Goal: Information Seeking & Learning: Check status

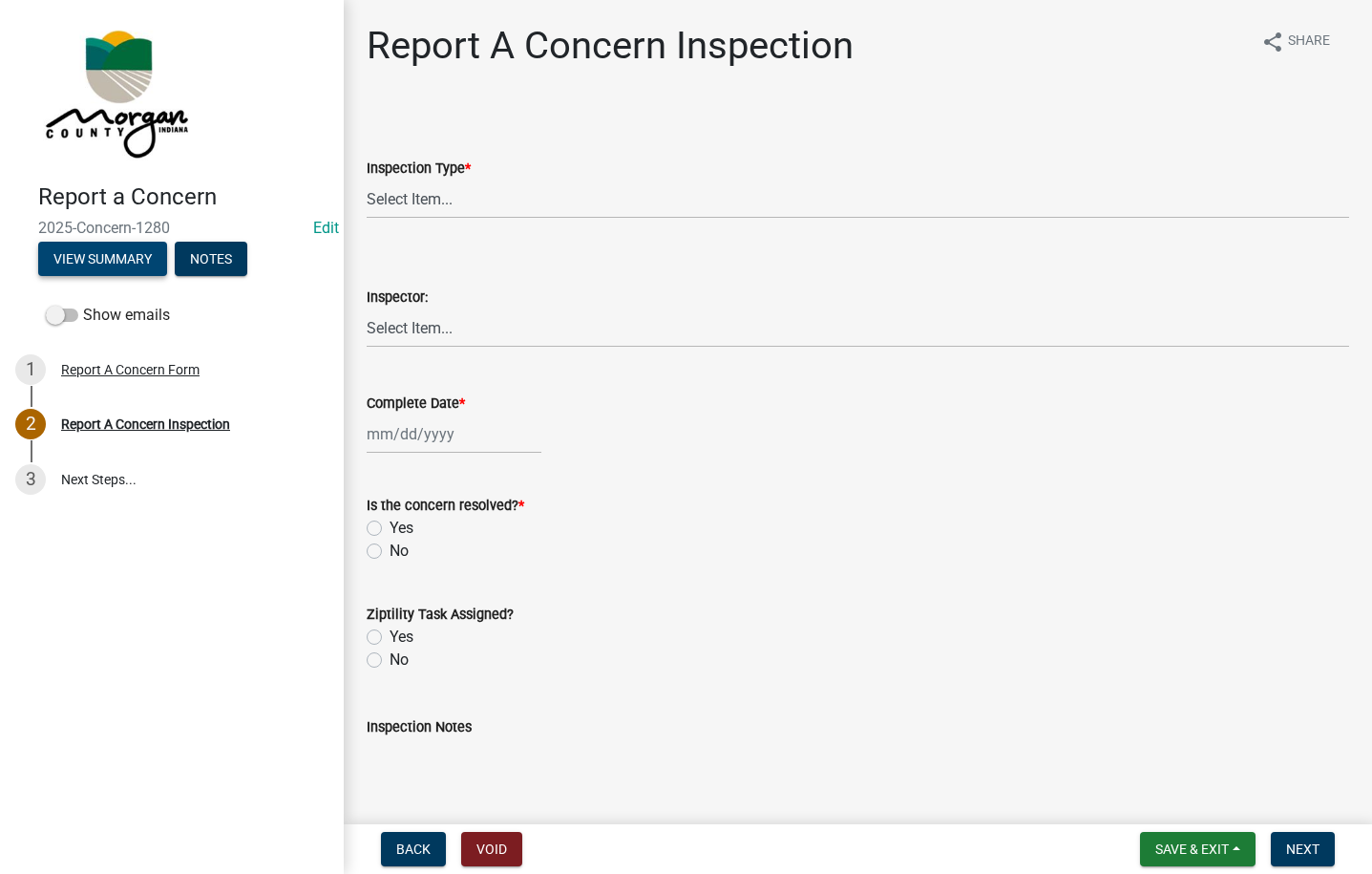
click at [114, 257] on button "View Summary" at bounding box center [102, 259] width 129 height 35
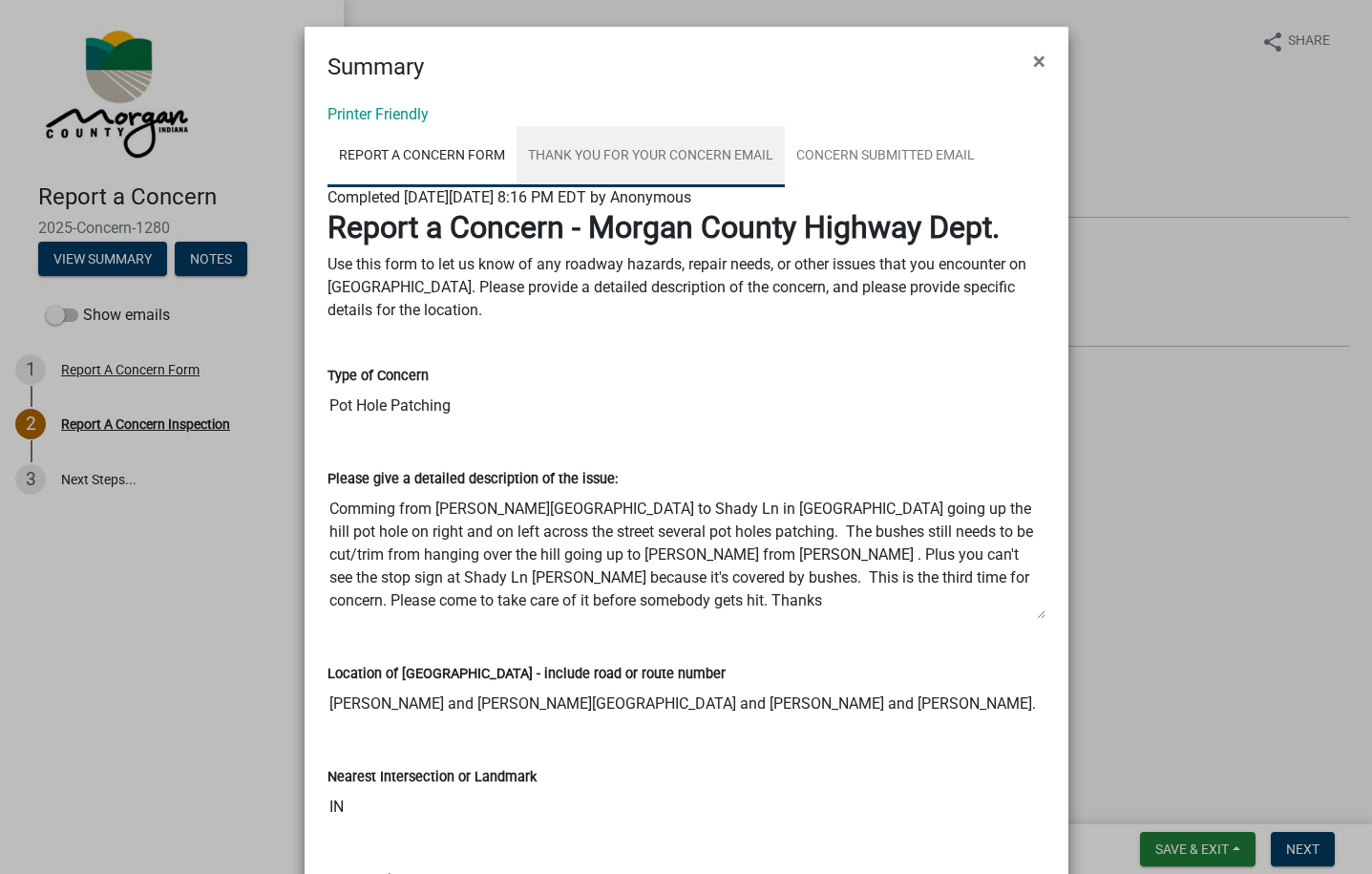
click at [617, 167] on link "Thank You for Your Concern Email" at bounding box center [651, 156] width 268 height 61
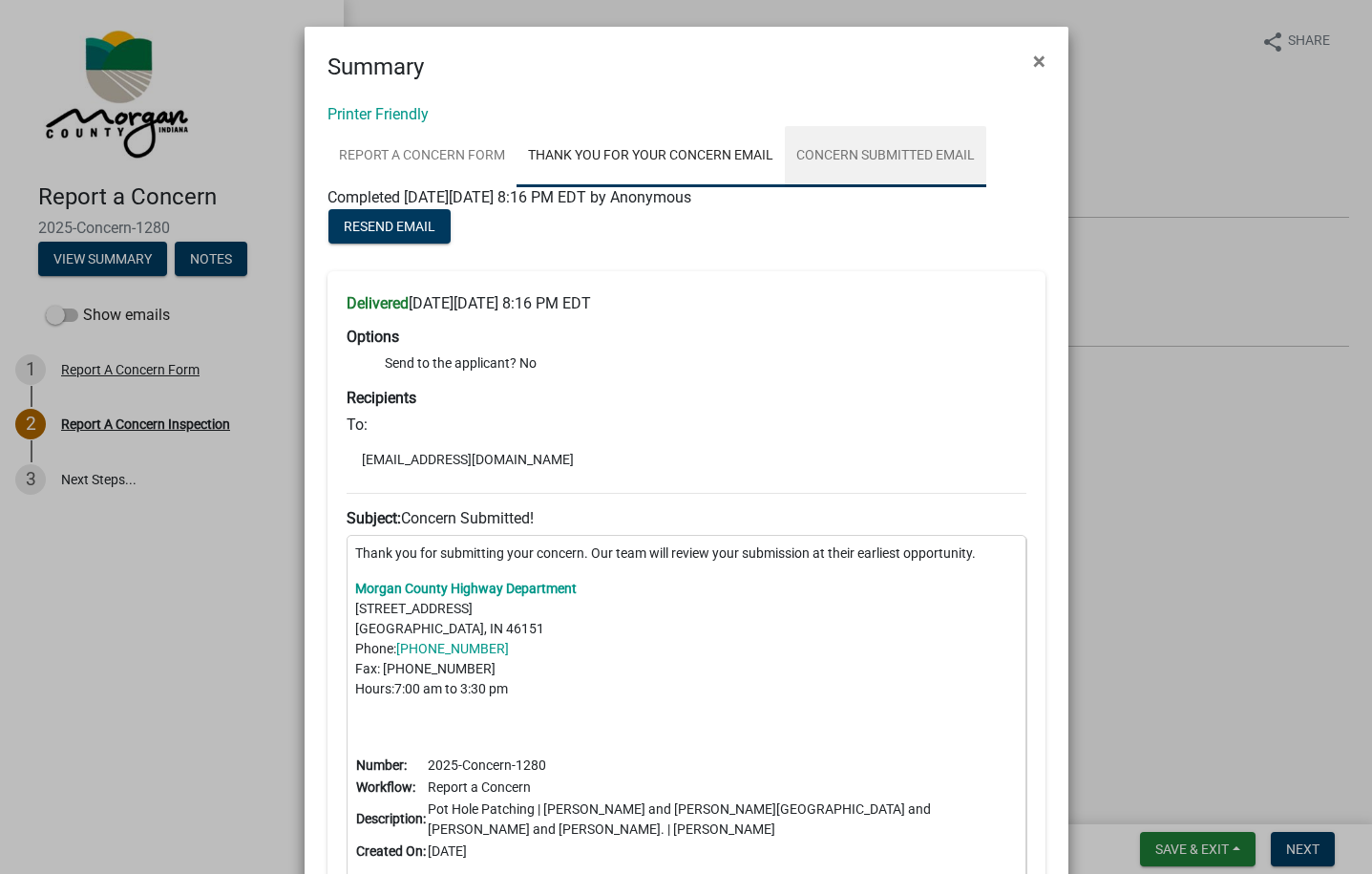
click at [862, 167] on link "Concern Submitted Email" at bounding box center [886, 156] width 201 height 61
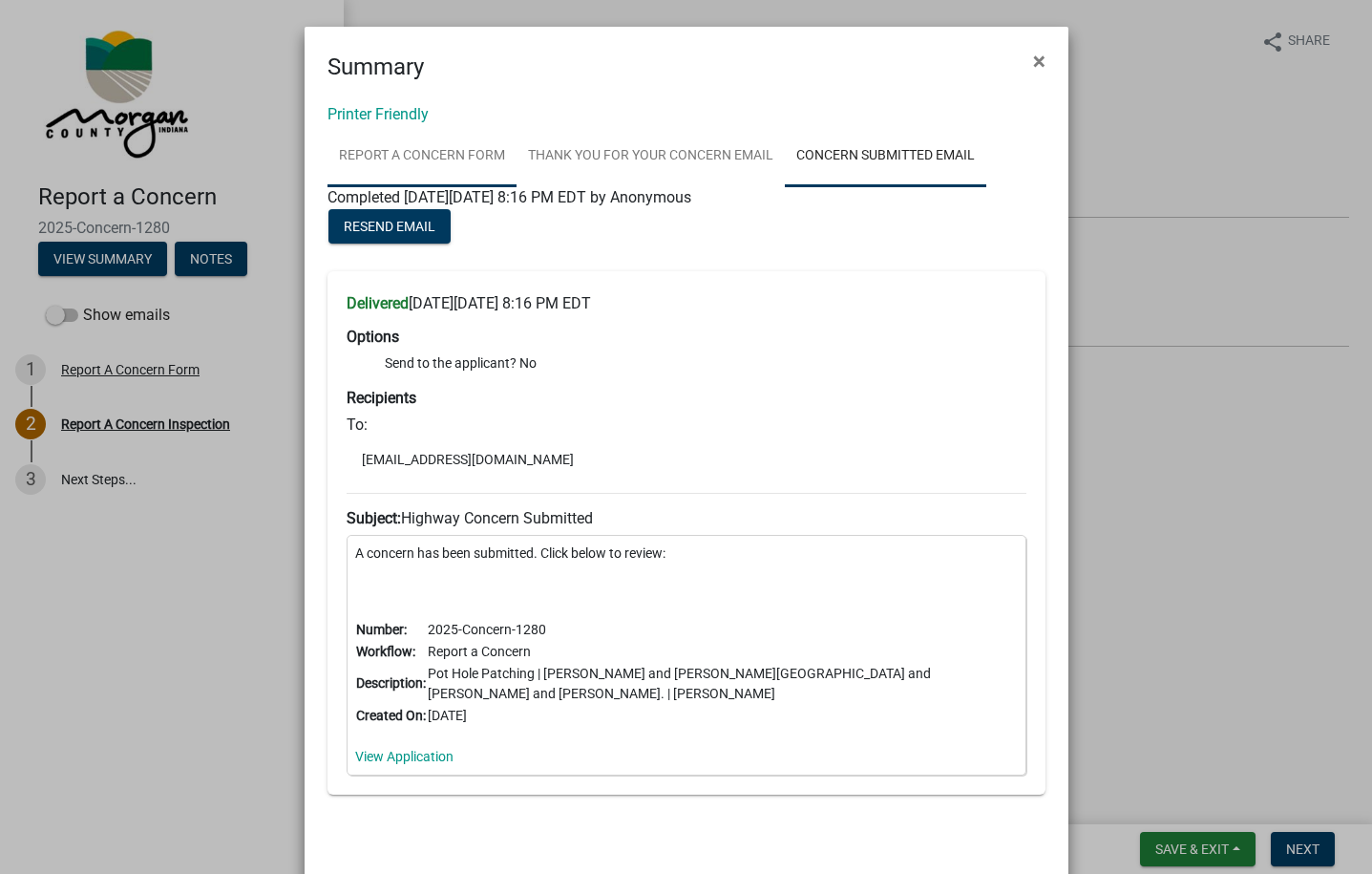
click at [374, 170] on link "Report A Concern Form" at bounding box center [421, 156] width 189 height 61
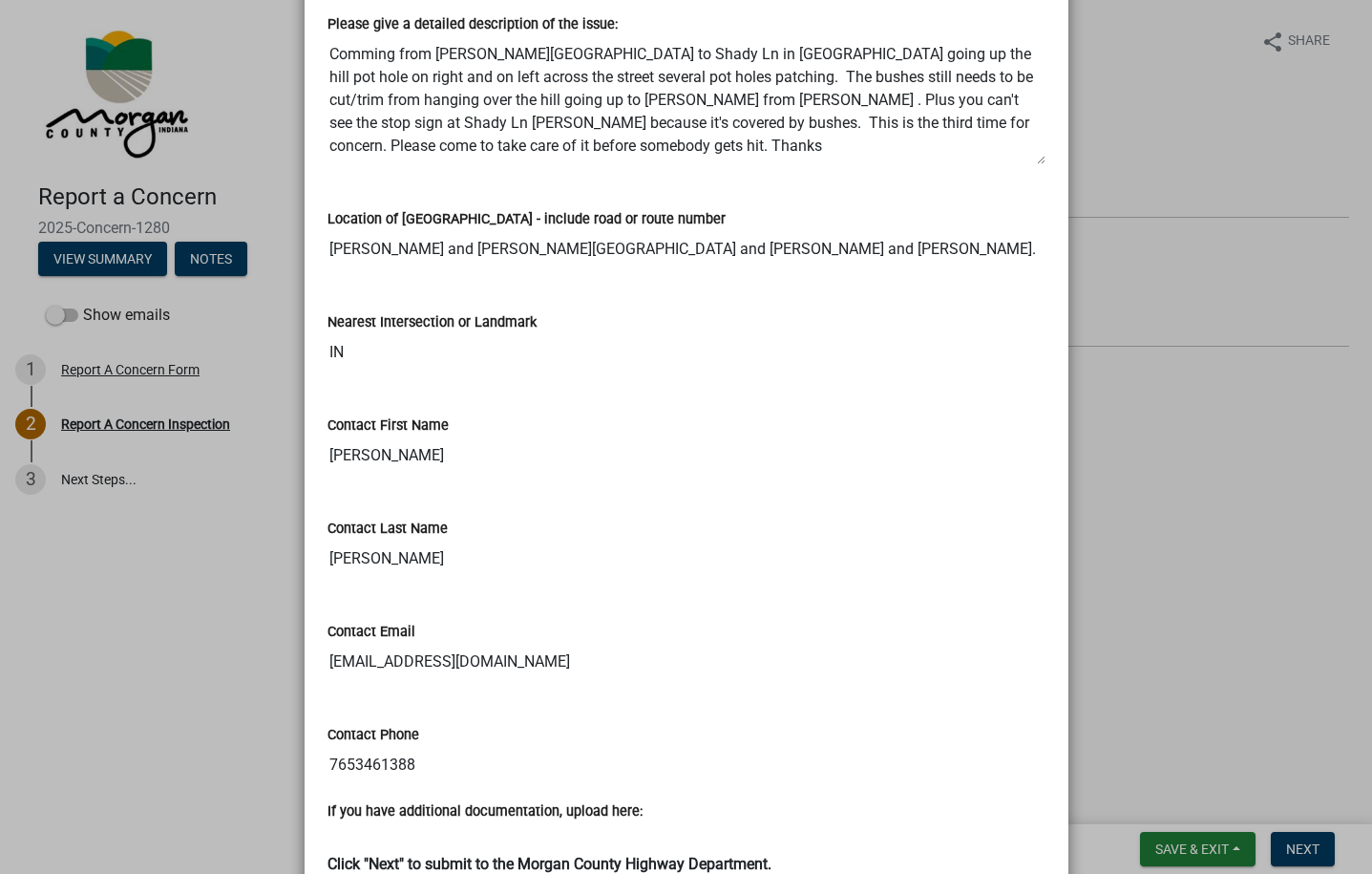
scroll to position [424, 0]
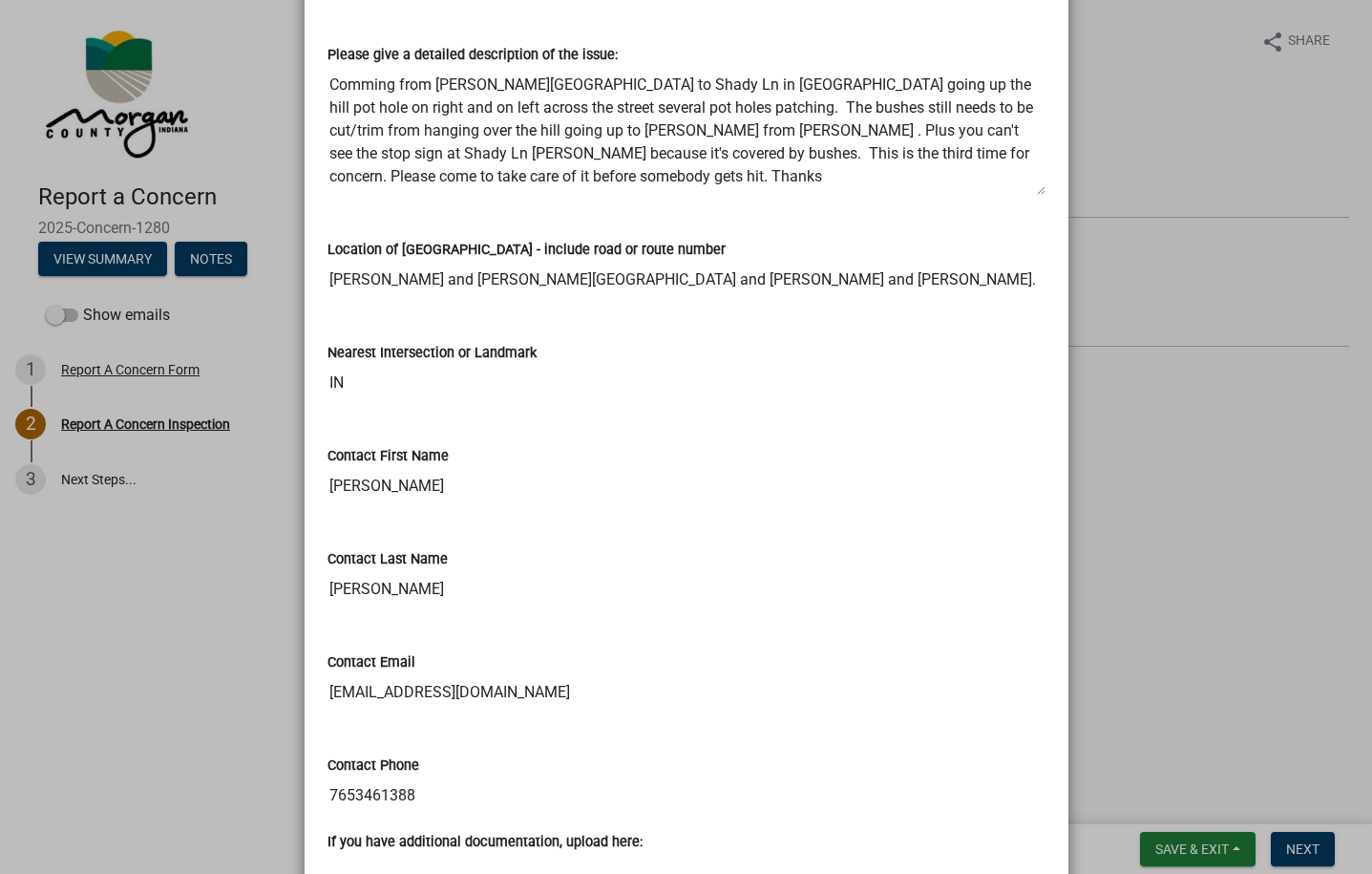
click at [341, 274] on input "[PERSON_NAME] and [PERSON_NAME][GEOGRAPHIC_DATA] and [PERSON_NAME] and [PERSON_…" at bounding box center [686, 279] width 718 height 38
drag, startPoint x: 341, startPoint y: 274, endPoint x: 794, endPoint y: 273, distance: 453.0
click at [794, 273] on input "[PERSON_NAME] and [PERSON_NAME][GEOGRAPHIC_DATA] and [PERSON_NAME] and [PERSON_…" at bounding box center [686, 279] width 718 height 38
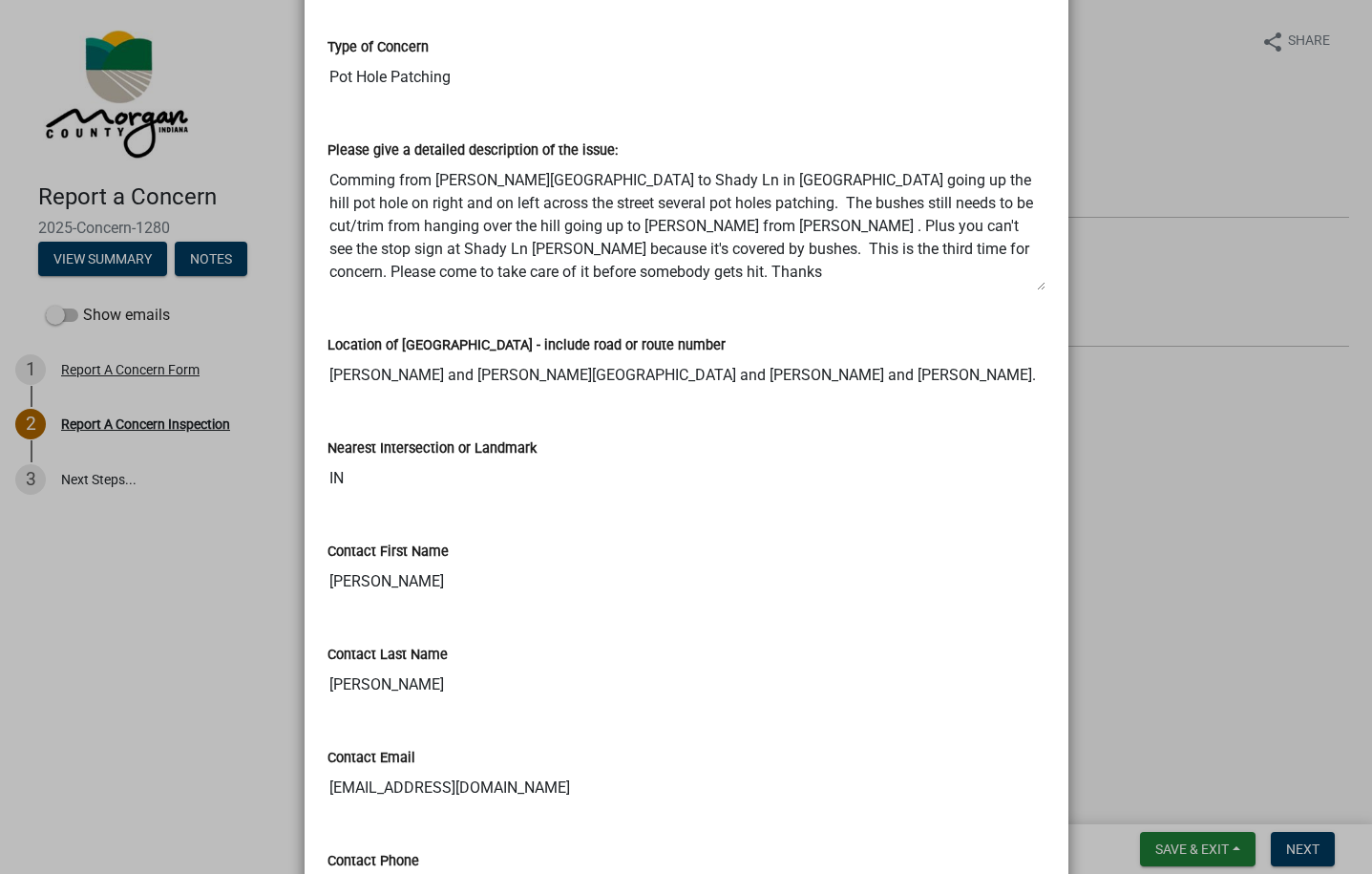
click at [346, 182] on textarea "Comming from [PERSON_NAME][GEOGRAPHIC_DATA] to Shady Ln in [GEOGRAPHIC_DATA] go…" at bounding box center [686, 226] width 718 height 130
drag, startPoint x: 346, startPoint y: 182, endPoint x: 787, endPoint y: 246, distance: 445.6
click at [787, 246] on textarea "Comming from [PERSON_NAME][GEOGRAPHIC_DATA] to Shady Ln in [GEOGRAPHIC_DATA] go…" at bounding box center [686, 226] width 718 height 130
click at [797, 248] on textarea "Comming from [PERSON_NAME][GEOGRAPHIC_DATA] to Shady Ln in [GEOGRAPHIC_DATA] go…" at bounding box center [686, 226] width 718 height 130
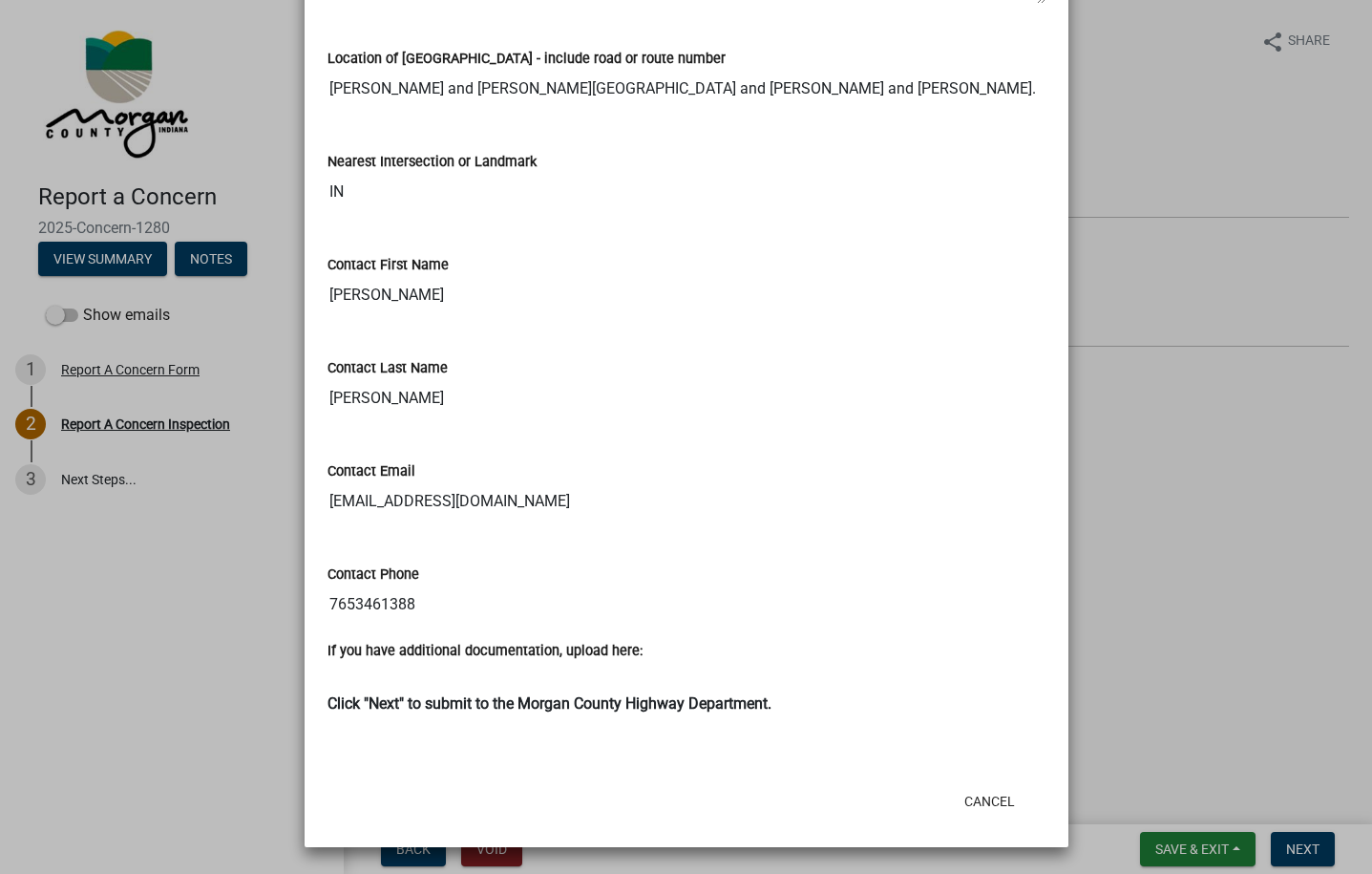
scroll to position [137, 0]
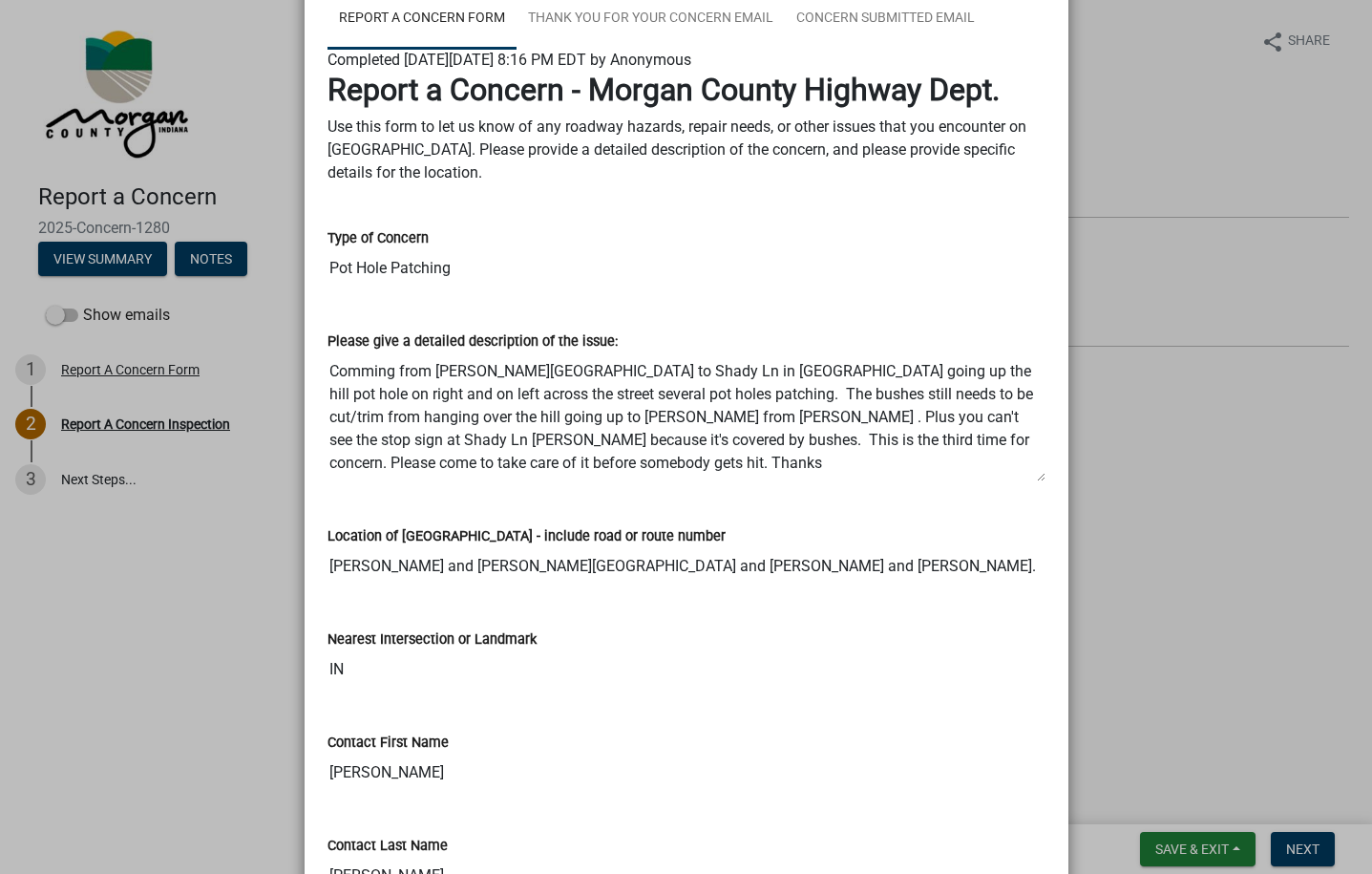
click at [404, 398] on textarea "Comming from [PERSON_NAME][GEOGRAPHIC_DATA] to Shady Ln in [GEOGRAPHIC_DATA] go…" at bounding box center [686, 417] width 718 height 130
click at [344, 365] on textarea "Comming from [PERSON_NAME][GEOGRAPHIC_DATA] to Shady Ln in [GEOGRAPHIC_DATA] go…" at bounding box center [686, 417] width 718 height 130
drag, startPoint x: 344, startPoint y: 365, endPoint x: 433, endPoint y: 460, distance: 130.2
click at [433, 460] on textarea "Comming from [PERSON_NAME][GEOGRAPHIC_DATA] to Shady Ln in [GEOGRAPHIC_DATA] go…" at bounding box center [686, 417] width 718 height 130
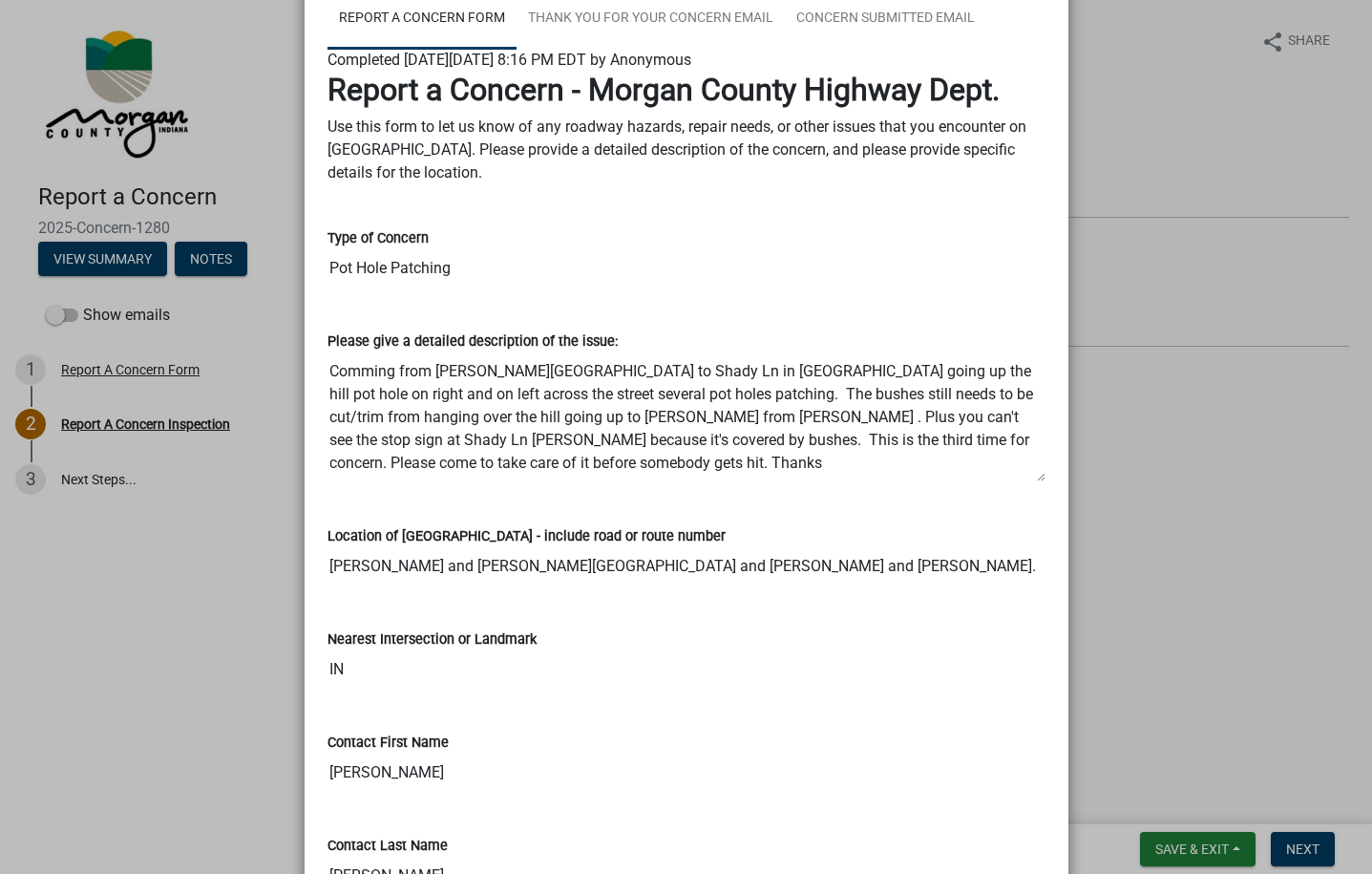
click at [343, 364] on textarea "Comming from [PERSON_NAME][GEOGRAPHIC_DATA] to Shady Ln in [GEOGRAPHIC_DATA] go…" at bounding box center [686, 417] width 718 height 130
drag, startPoint x: 343, startPoint y: 364, endPoint x: 476, endPoint y: 472, distance: 171.3
click at [476, 472] on textarea "Comming from [PERSON_NAME][GEOGRAPHIC_DATA] to Shady Ln in [GEOGRAPHIC_DATA] go…" at bounding box center [686, 417] width 718 height 130
click at [346, 361] on textarea "Comming from [PERSON_NAME][GEOGRAPHIC_DATA] to Shady Ln in [GEOGRAPHIC_DATA] go…" at bounding box center [686, 417] width 718 height 130
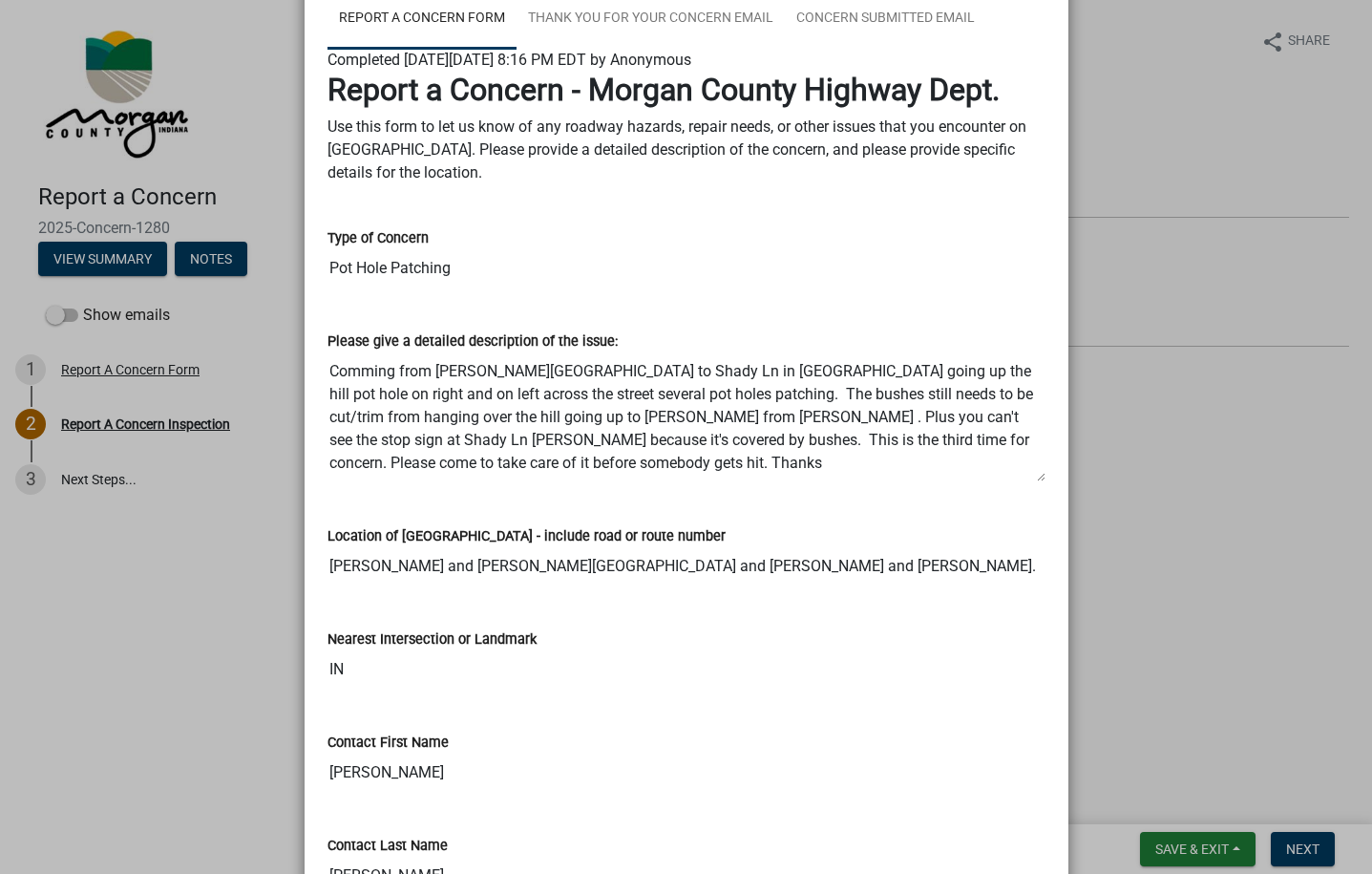
drag, startPoint x: 346, startPoint y: 361, endPoint x: 464, endPoint y: 470, distance: 160.6
click at [464, 470] on textarea "Comming from [PERSON_NAME][GEOGRAPHIC_DATA] to Shady Ln in [GEOGRAPHIC_DATA] go…" at bounding box center [686, 417] width 718 height 130
click at [465, 471] on textarea "Comming from [PERSON_NAME][GEOGRAPHIC_DATA] to Shady Ln in [GEOGRAPHIC_DATA] go…" at bounding box center [686, 417] width 718 height 130
click at [465, 467] on textarea "Comming from [PERSON_NAME][GEOGRAPHIC_DATA] to Shady Ln in [GEOGRAPHIC_DATA] go…" at bounding box center [686, 417] width 718 height 130
click at [346, 365] on textarea "Comming from [PERSON_NAME][GEOGRAPHIC_DATA] to Shady Ln in [GEOGRAPHIC_DATA] go…" at bounding box center [686, 417] width 718 height 130
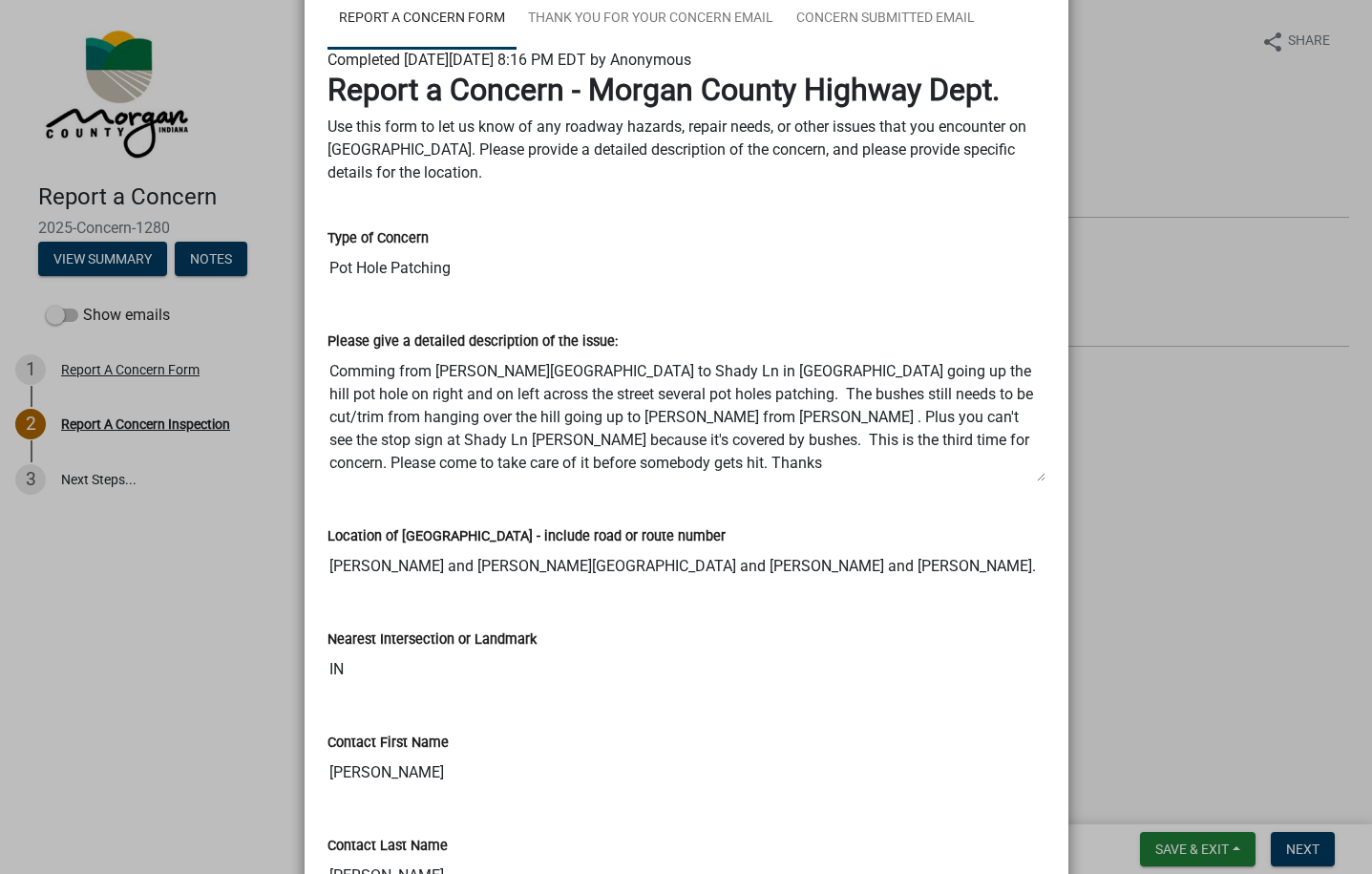
drag, startPoint x: 346, startPoint y: 365, endPoint x: 482, endPoint y: 484, distance: 180.7
click at [482, 484] on div "Please give a detailed description of the issue: Comming from [PERSON_NAME][GEO…" at bounding box center [686, 400] width 747 height 195
click at [585, 412] on textarea "Comming from [PERSON_NAME][GEOGRAPHIC_DATA] to Shady Ln in [GEOGRAPHIC_DATA] go…" at bounding box center [686, 417] width 718 height 130
click at [482, 404] on textarea "Comming from [PERSON_NAME][GEOGRAPHIC_DATA] to Shady Ln in [GEOGRAPHIC_DATA] go…" at bounding box center [686, 417] width 718 height 130
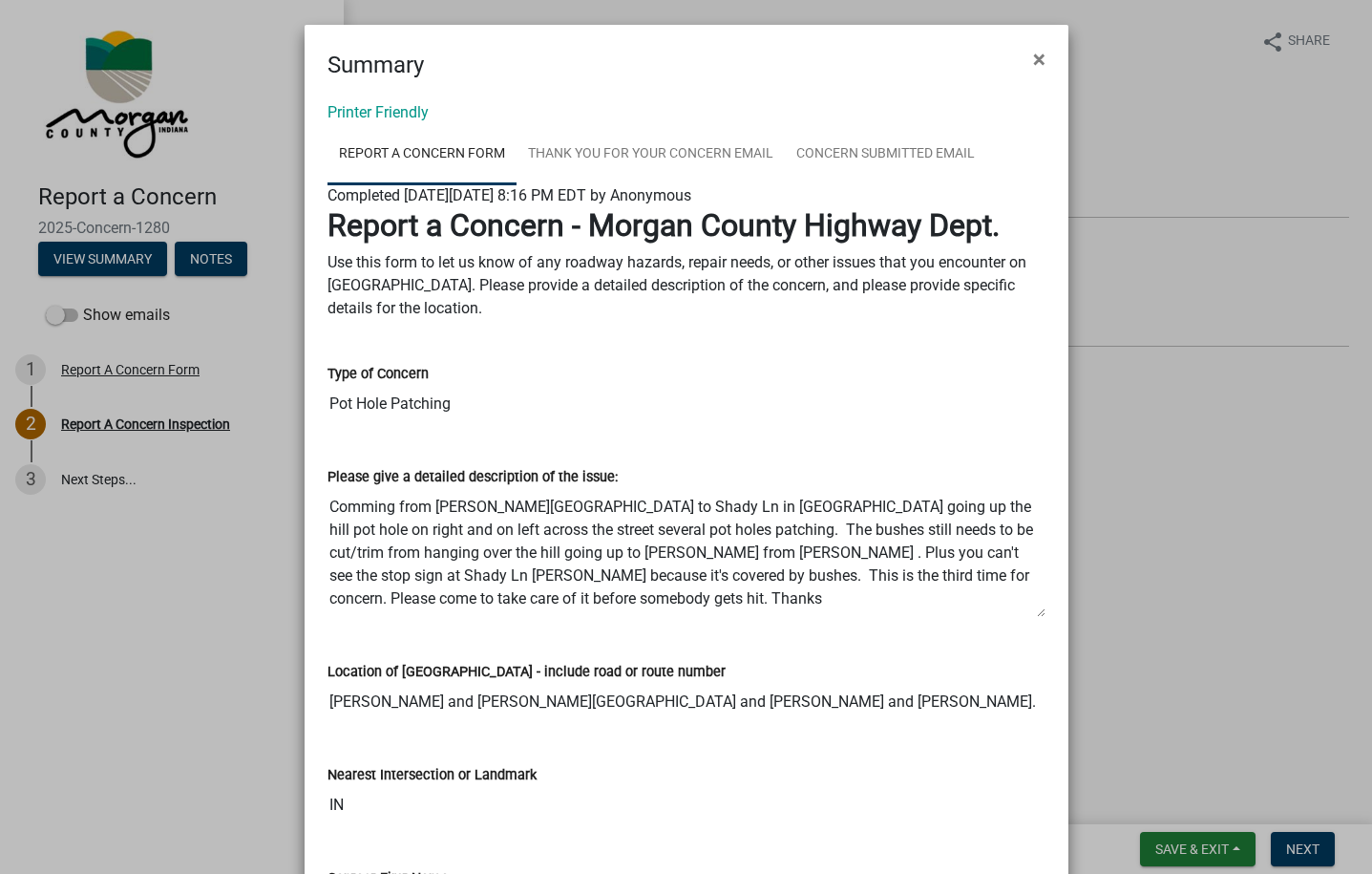
scroll to position [0, 0]
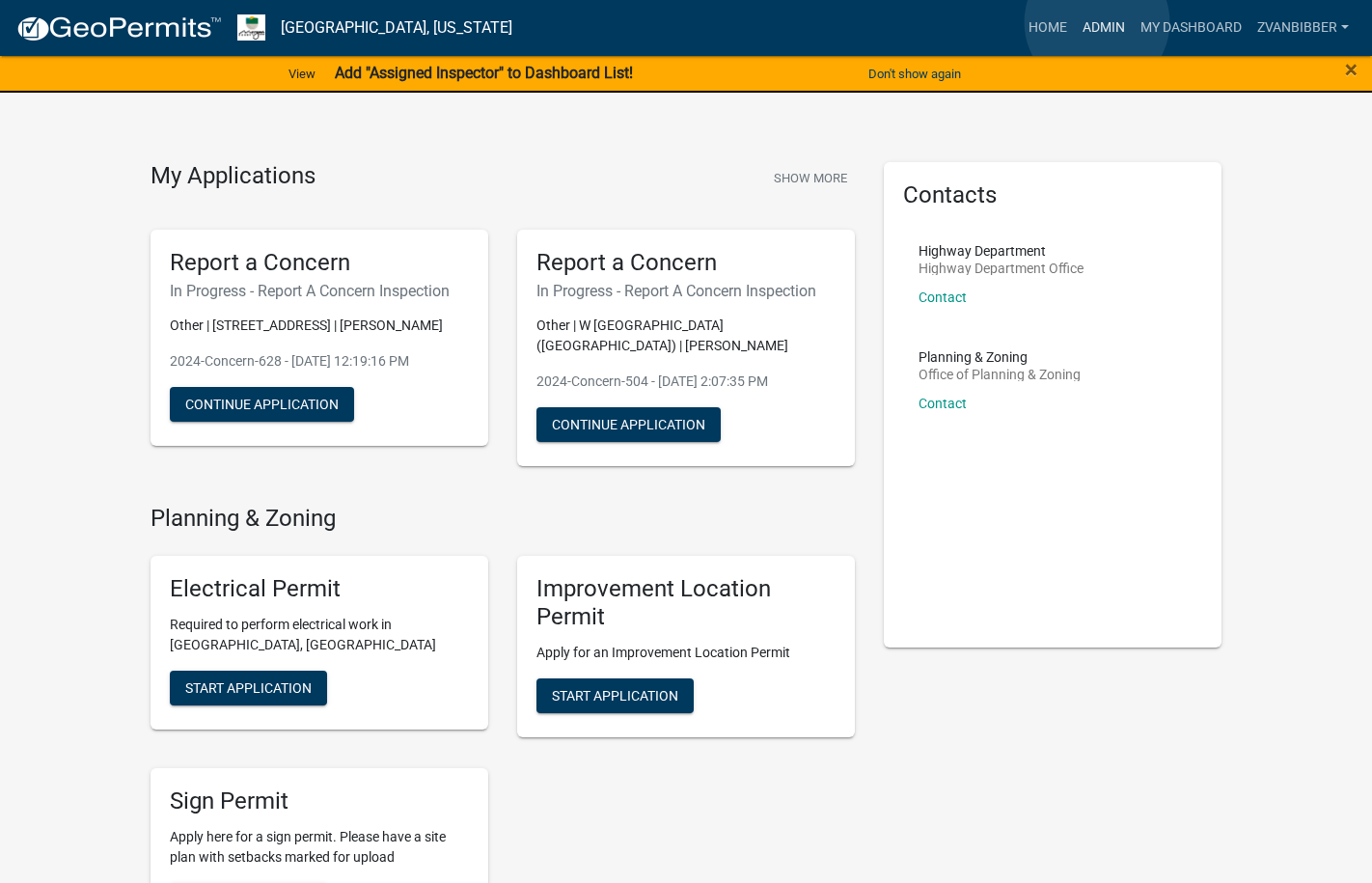
click at [1097, 22] on link "Admin" at bounding box center [1103, 27] width 58 height 36
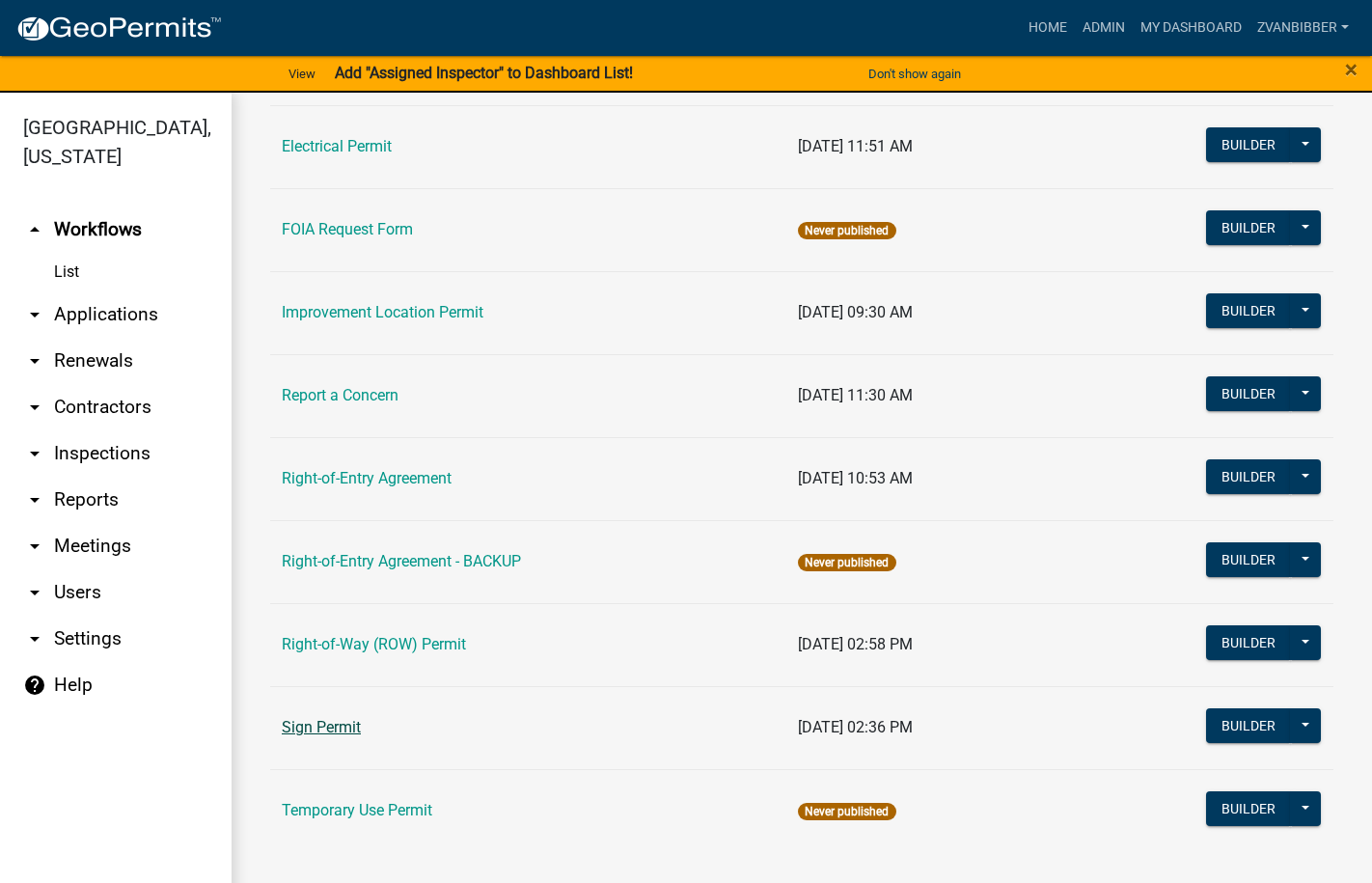
scroll to position [23, 0]
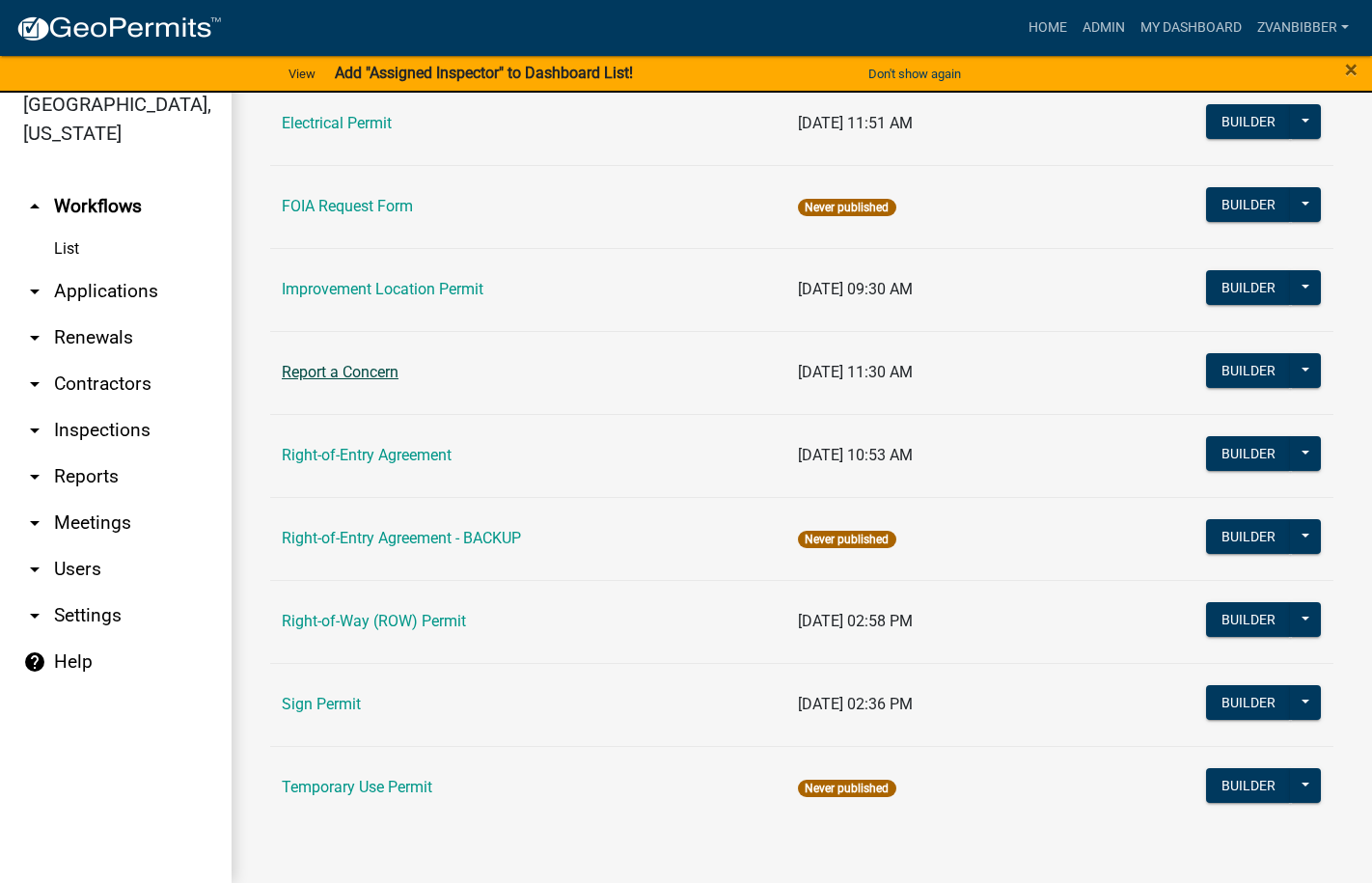
click at [350, 372] on link "Report a Concern" at bounding box center [339, 372] width 116 height 19
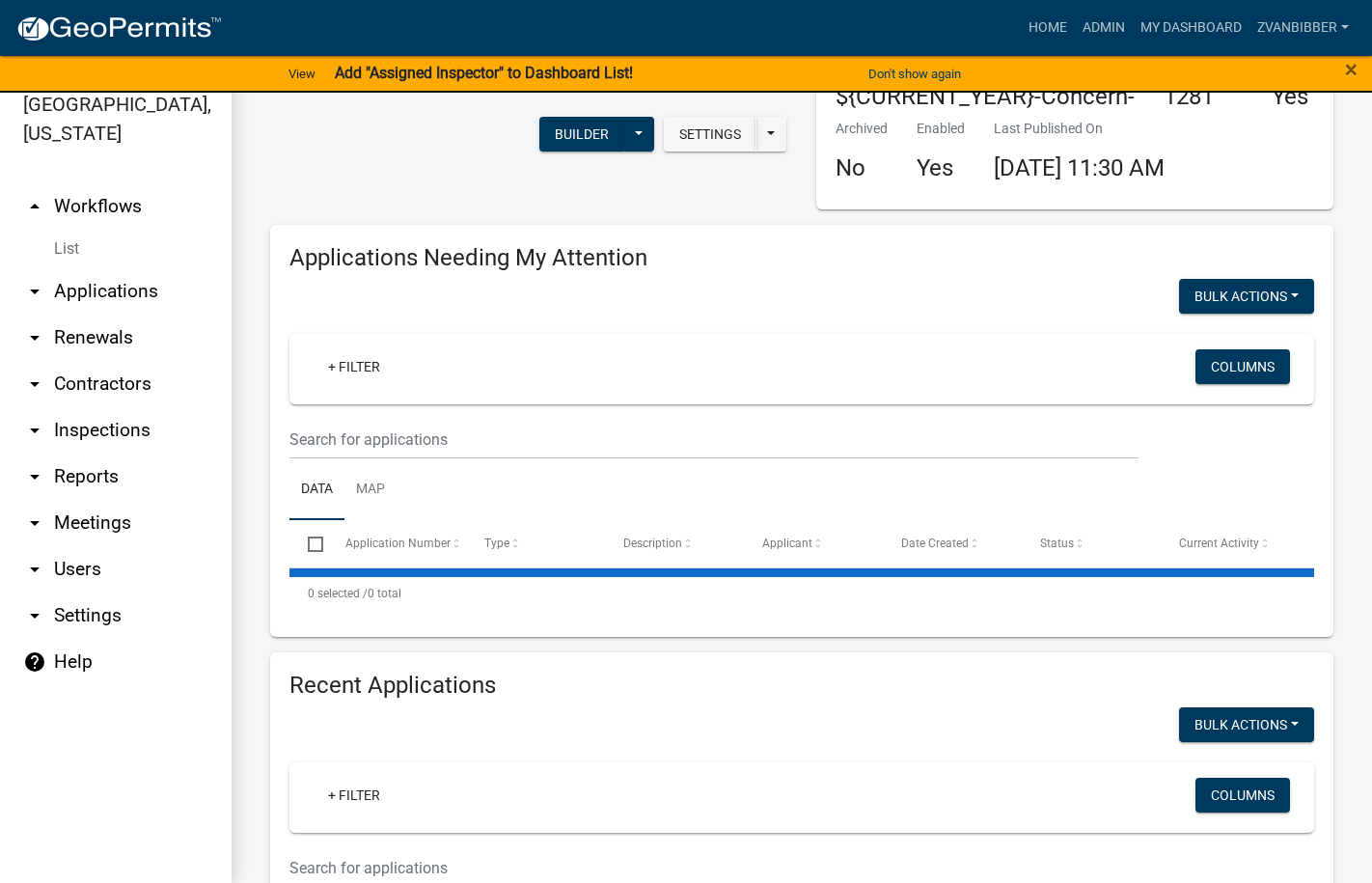
select select "1: 25"
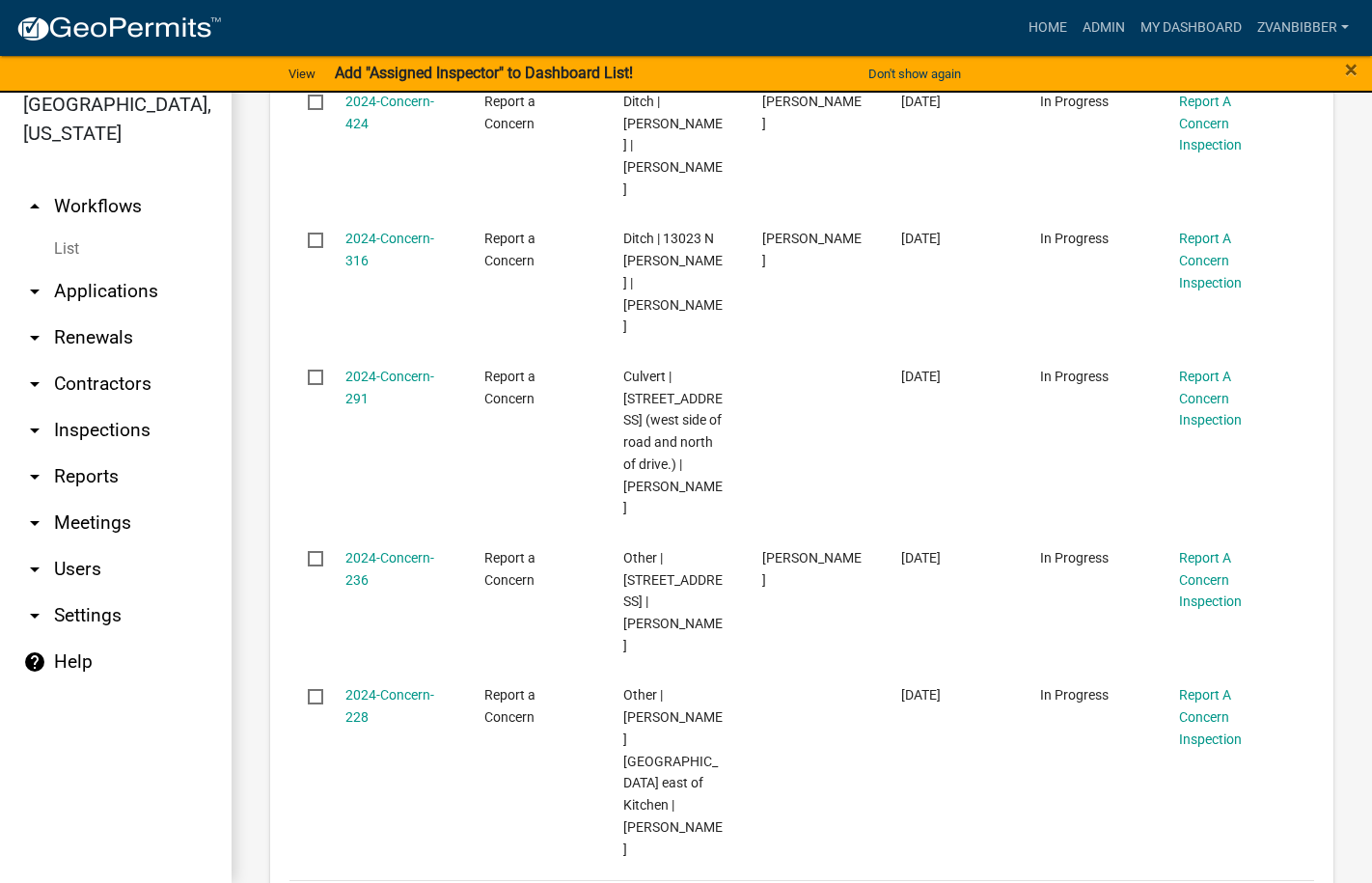
scroll to position [2315, 0]
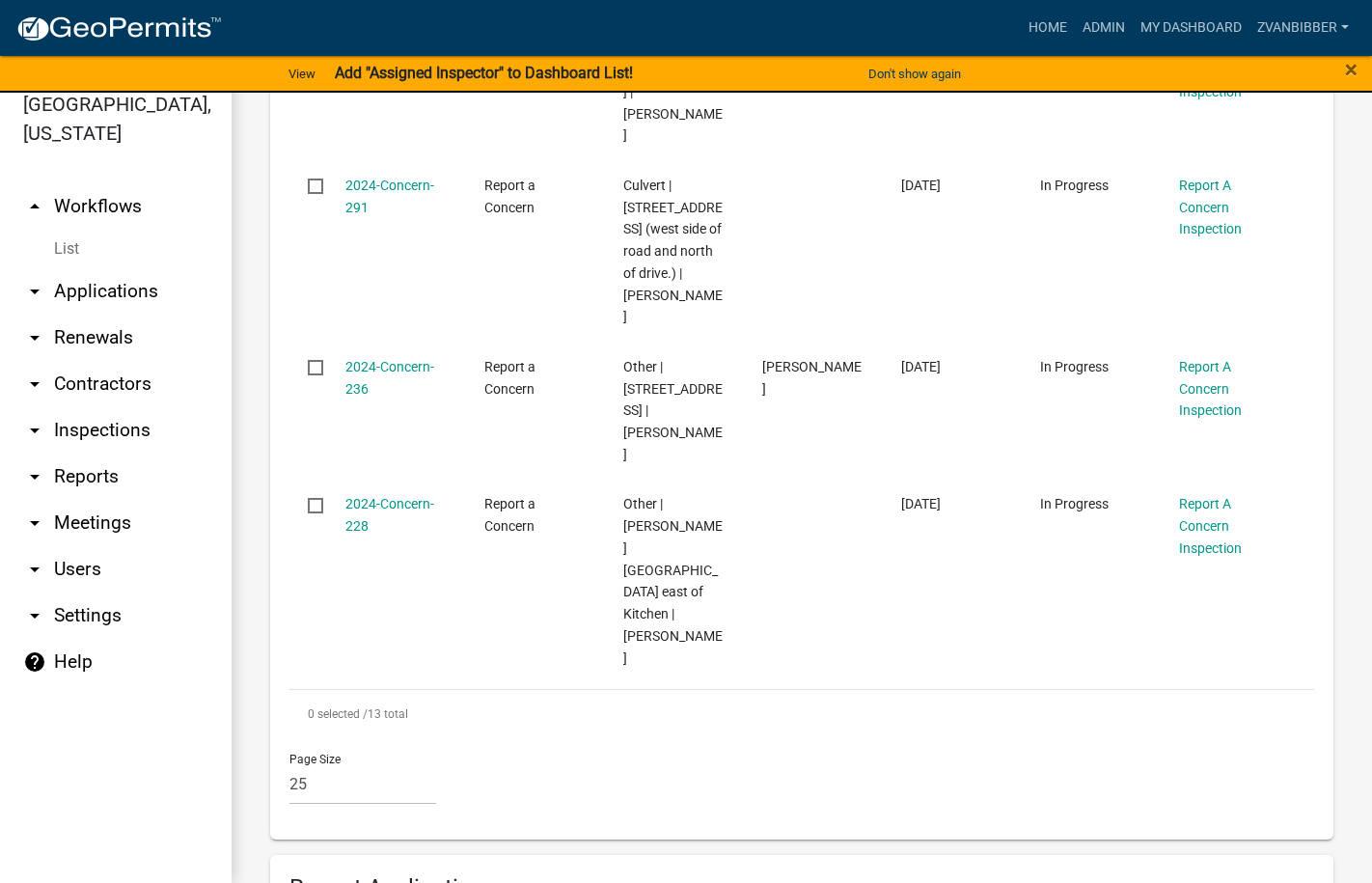
scroll to position [2508, 0]
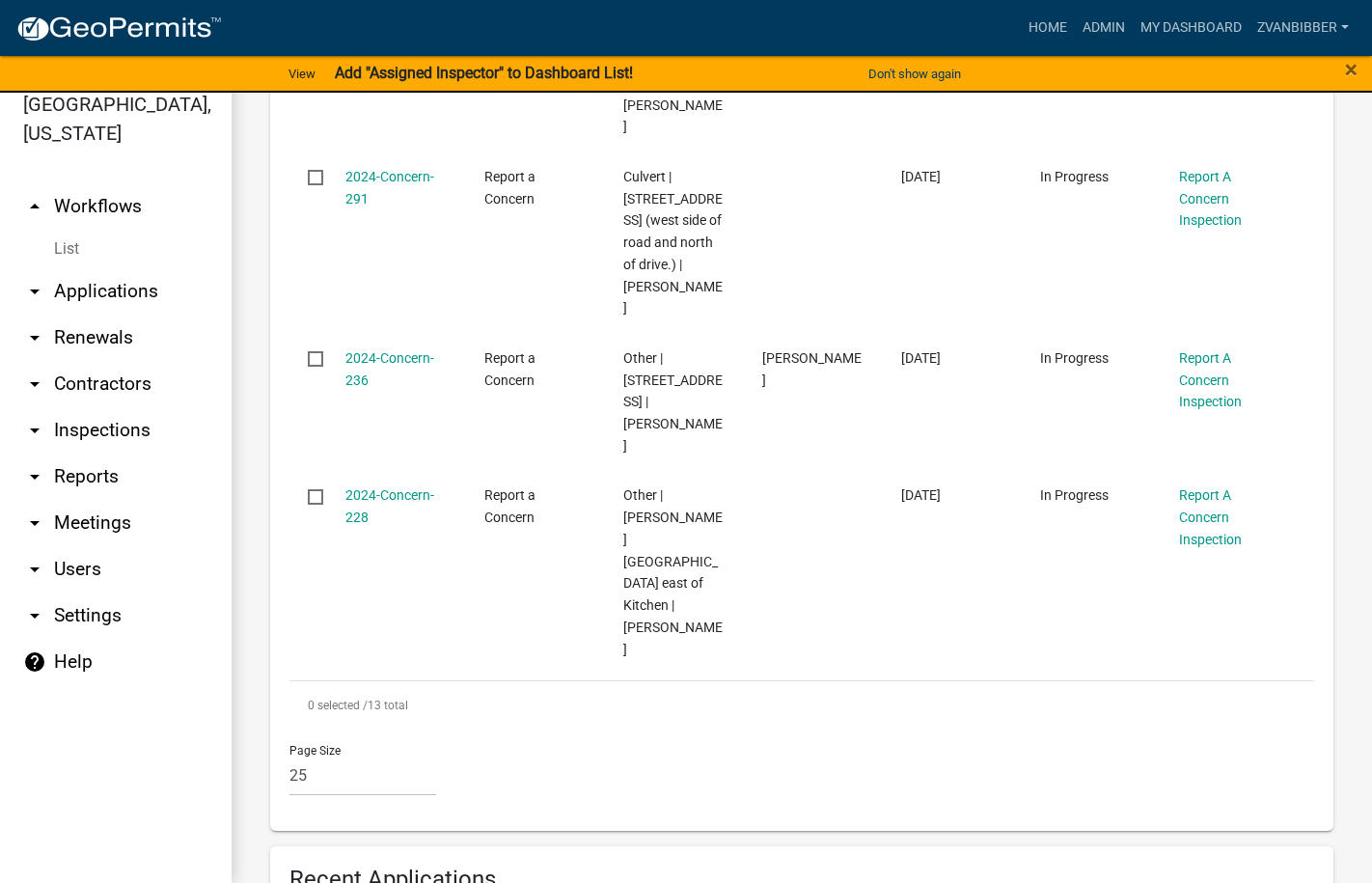
type input "tedrow"
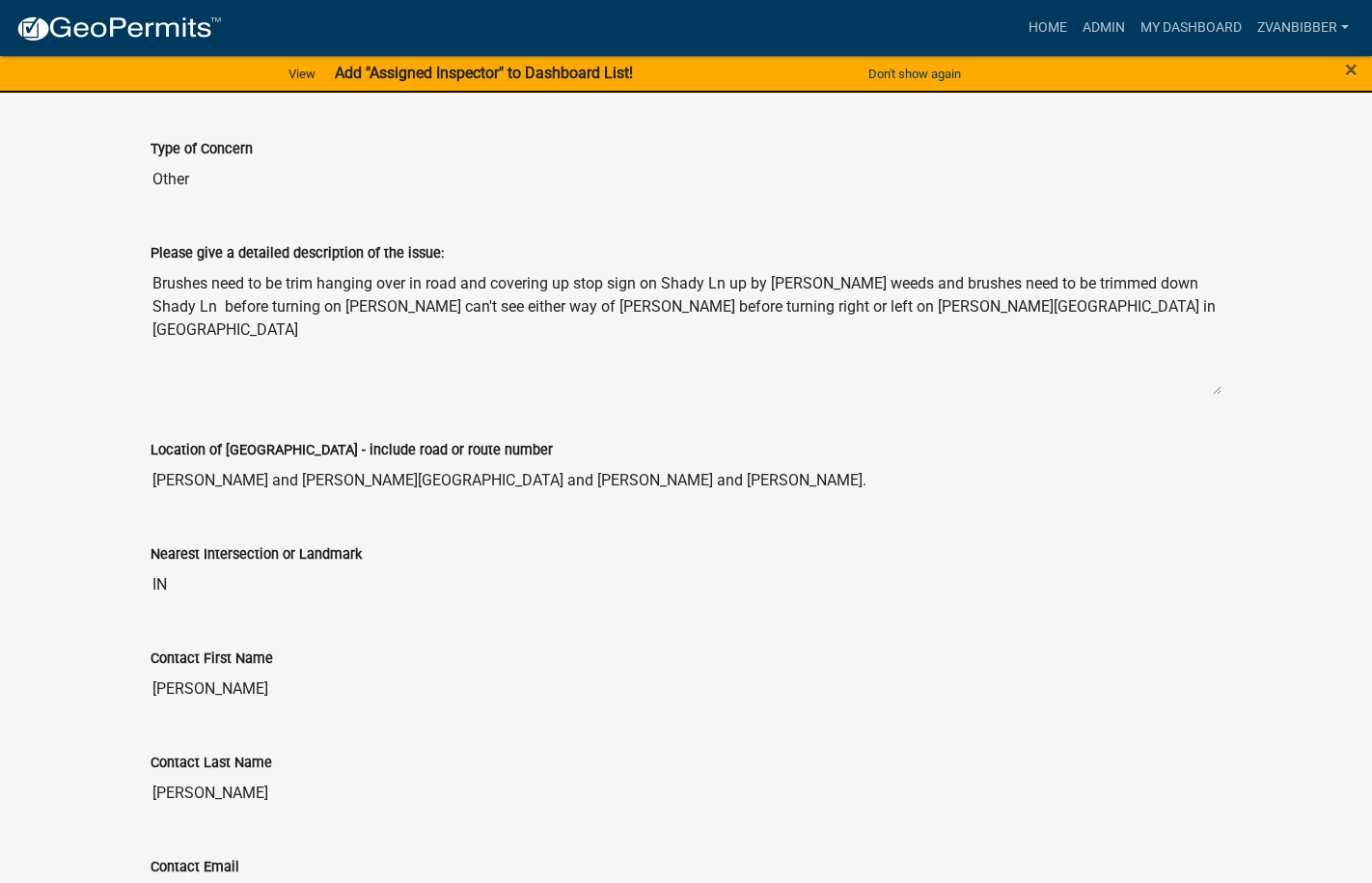
scroll to position [482, 0]
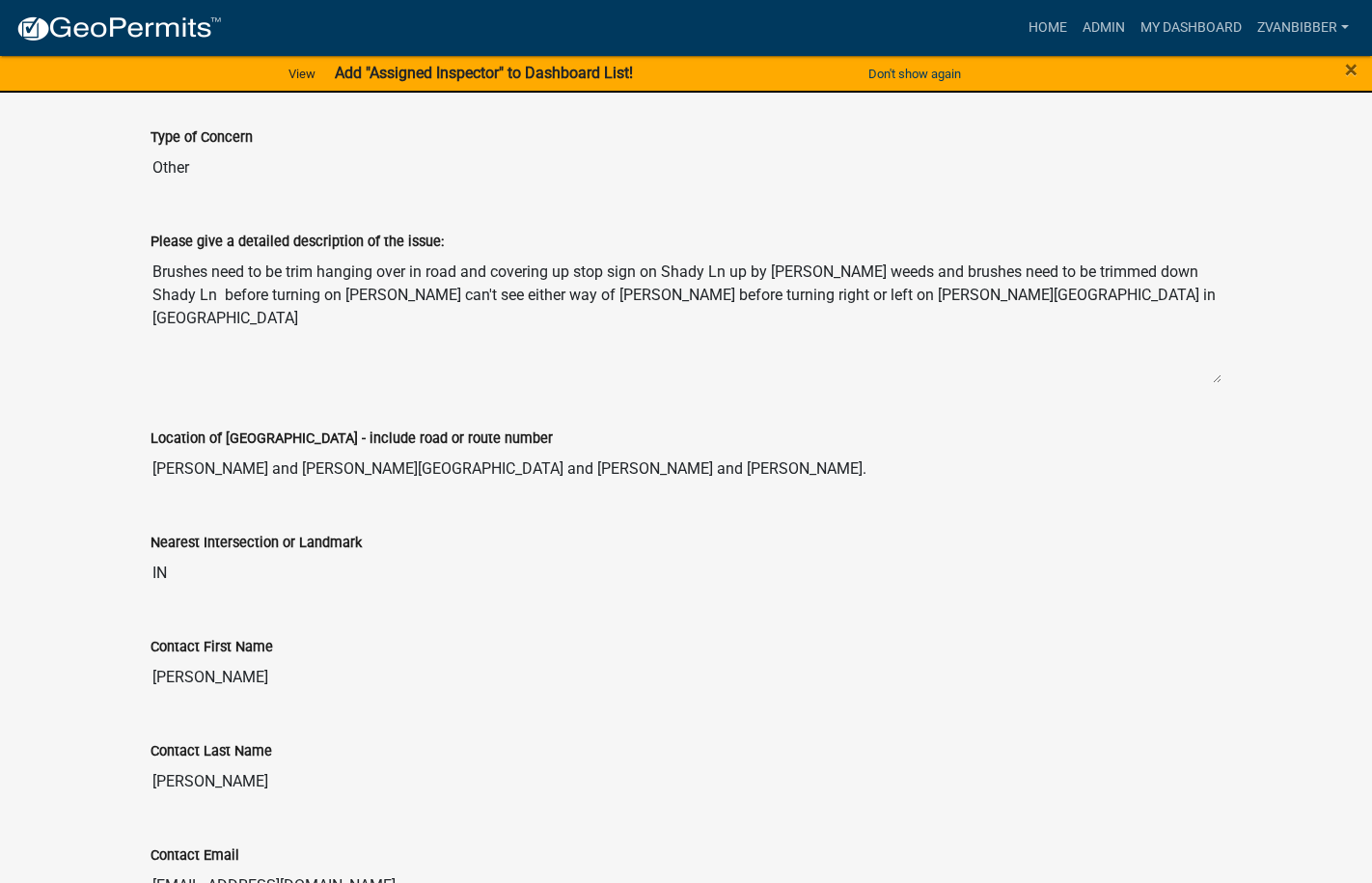
click at [168, 252] on textarea "Brushes need to be trim hanging over in road and covering up stop sign on Shady…" at bounding box center [686, 318] width 1071 height 131
drag, startPoint x: 168, startPoint y: 244, endPoint x: 936, endPoint y: 235, distance: 768.1
click at [981, 278] on textarea "Brushes need to be trim hanging over in road and covering up stop sign on Shady…" at bounding box center [686, 318] width 1071 height 131
click at [420, 289] on textarea "Brushes need to be trim hanging over in road and covering up stop sign on Shady…" at bounding box center [686, 318] width 1071 height 131
